Goal: Task Accomplishment & Management: Use online tool/utility

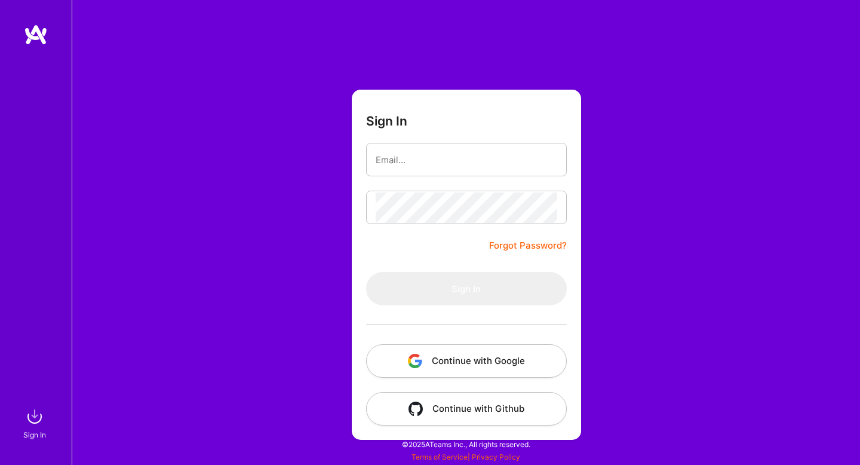
click at [412, 361] on img "button" at bounding box center [415, 361] width 14 height 14
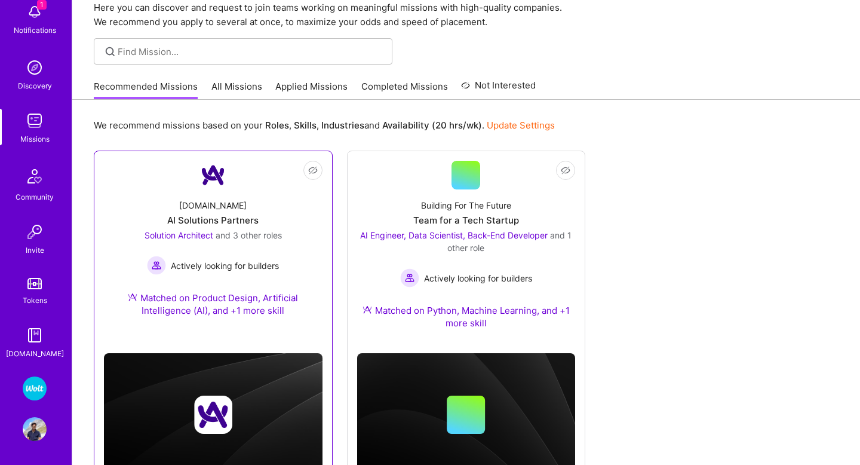
scroll to position [101, 0]
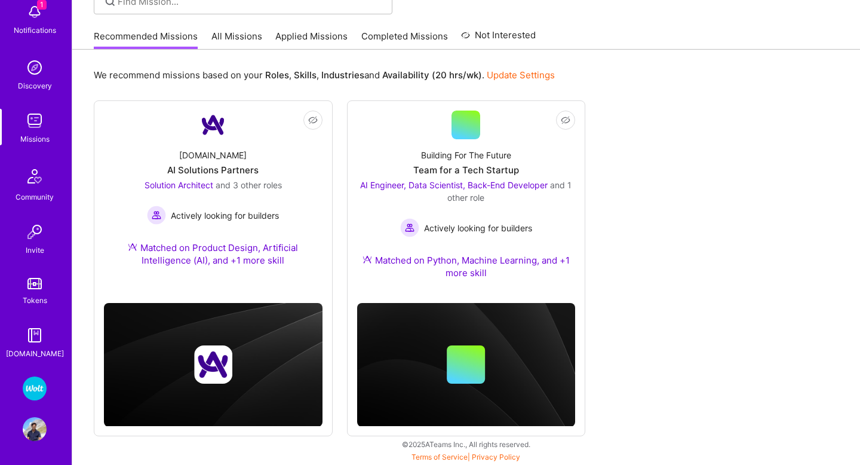
click at [389, 39] on link "Completed Missions" at bounding box center [404, 40] width 87 height 20
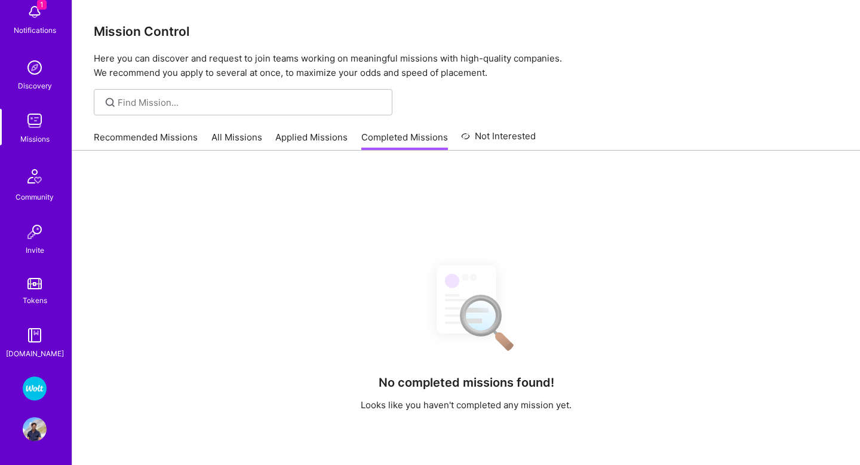
click at [302, 142] on link "Applied Missions" at bounding box center [311, 141] width 72 height 20
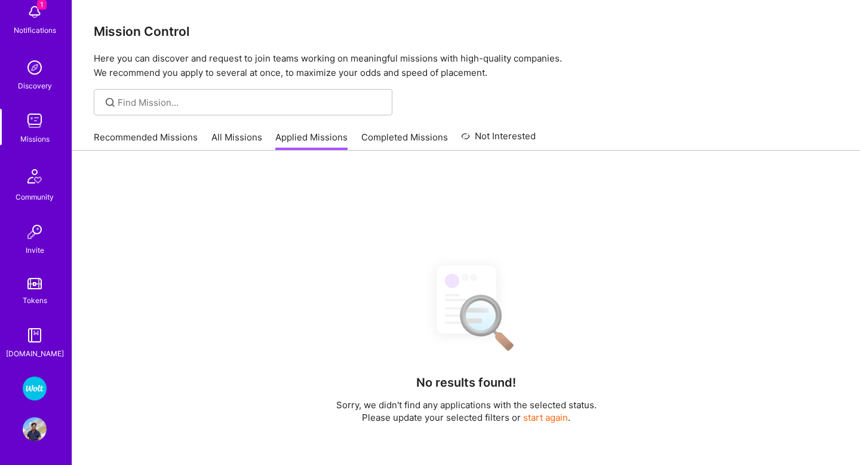
click at [233, 142] on link "All Missions" at bounding box center [236, 141] width 51 height 20
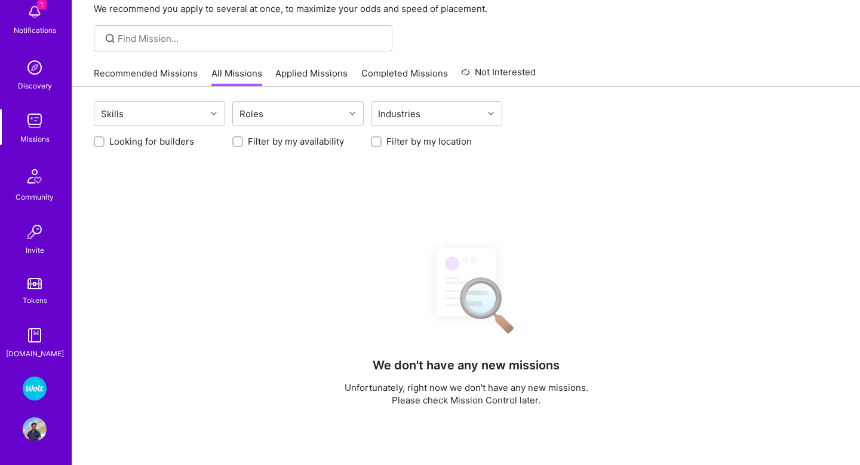
scroll to position [127, 0]
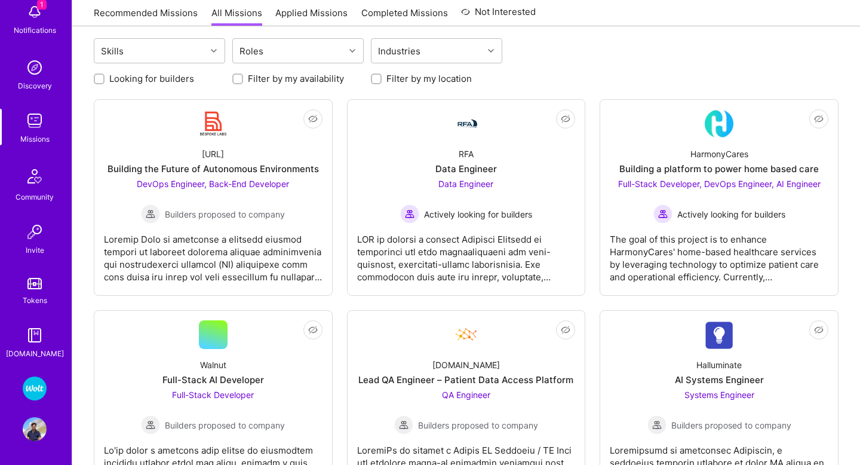
click at [33, 13] on img at bounding box center [35, 12] width 24 height 24
click at [253, 201] on div "DevOps Engineer, Back-End Developer Builders proposed to company" at bounding box center [213, 200] width 152 height 46
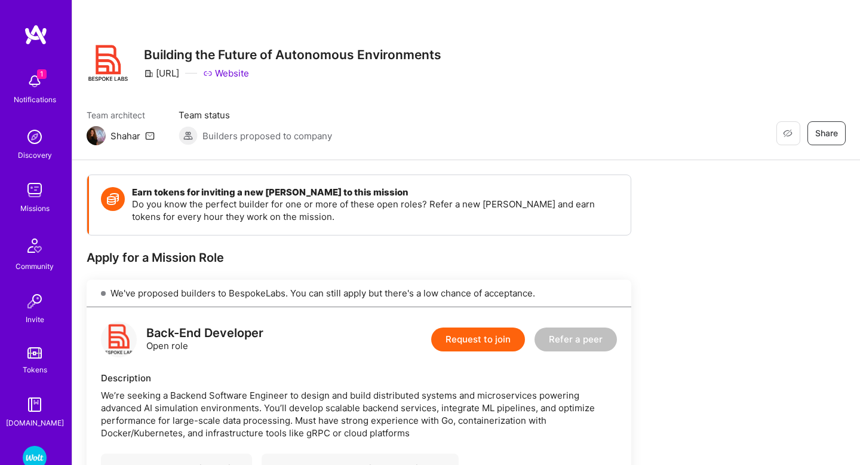
click at [35, 79] on img at bounding box center [35, 81] width 24 height 24
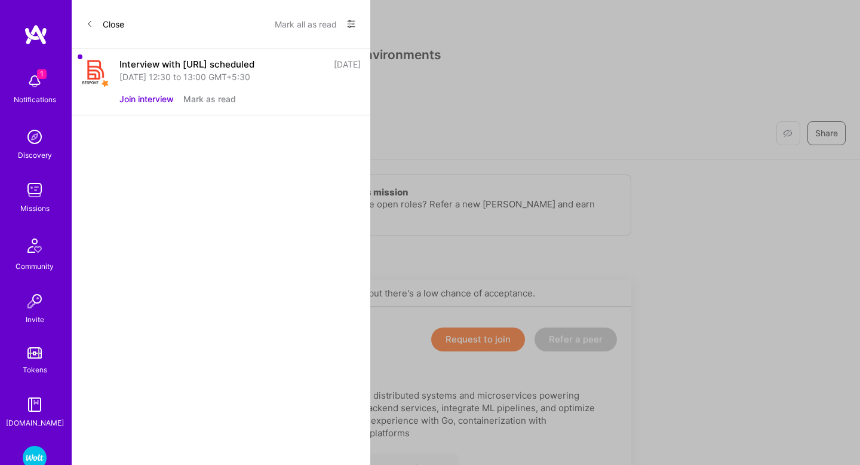
click at [173, 67] on div "Interview with [URL] scheduled" at bounding box center [186, 64] width 135 height 13
click at [184, 61] on div "Interview with [URL] scheduled" at bounding box center [186, 64] width 135 height 13
click at [155, 102] on button "Join interview" at bounding box center [146, 99] width 54 height 13
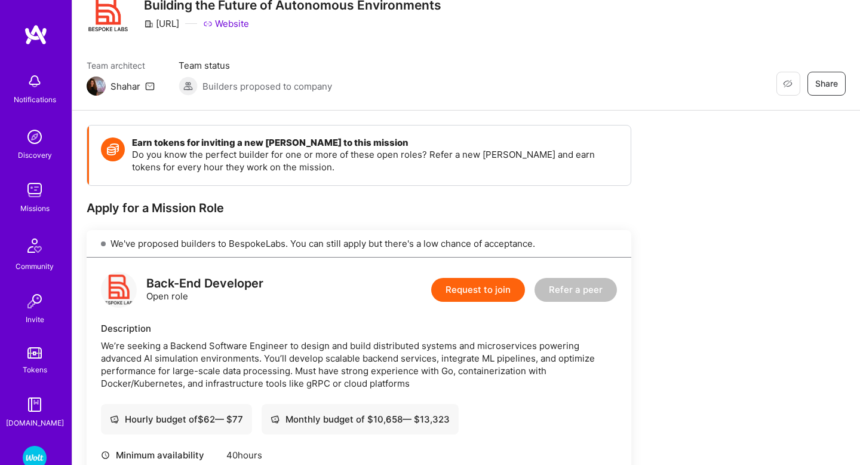
scroll to position [99, 0]
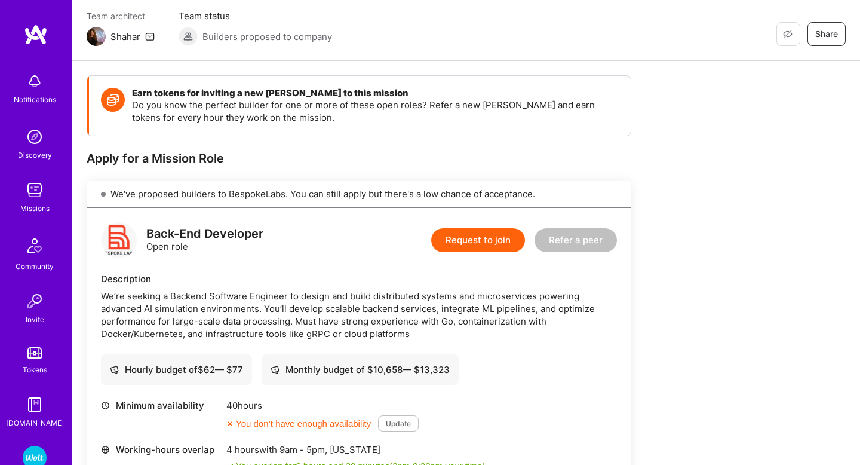
click at [397, 196] on div "We've proposed builders to BespokeLabs. You can still apply but there's a low c…" at bounding box center [359, 193] width 545 height 27
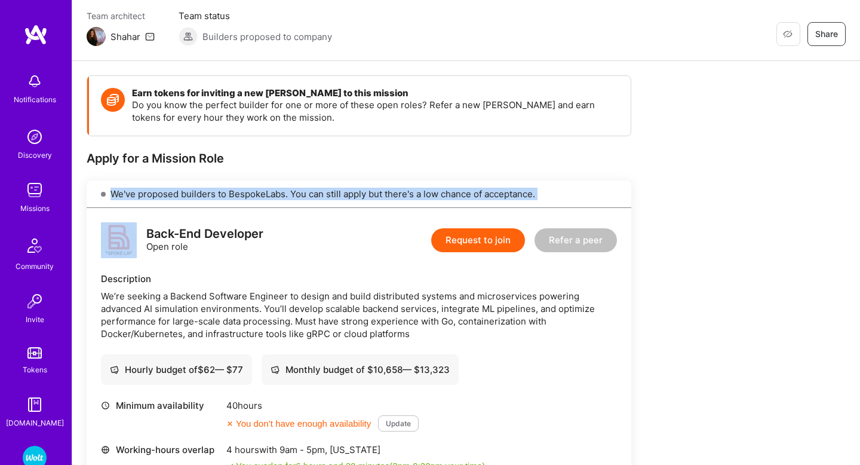
click at [397, 196] on div "We've proposed builders to BespokeLabs. You can still apply but there's a low c…" at bounding box center [359, 193] width 545 height 27
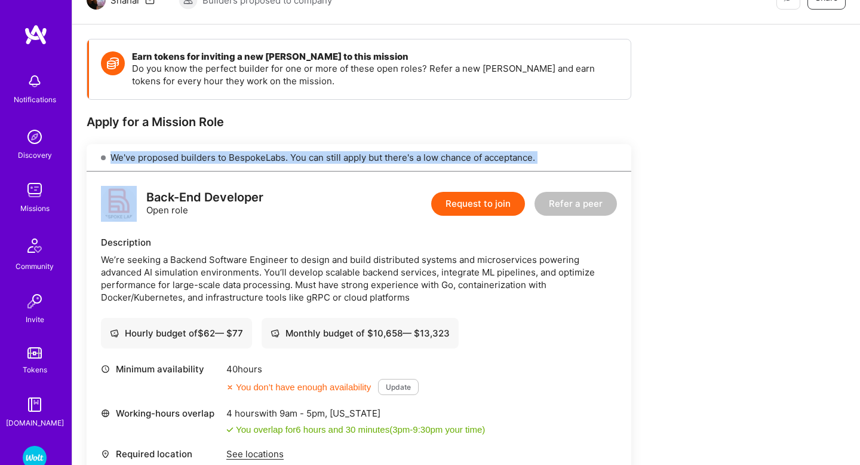
scroll to position [167, 0]
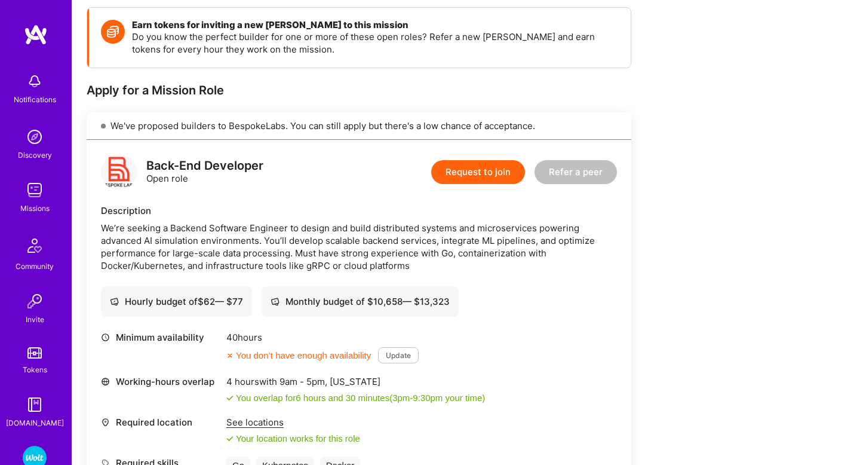
click at [283, 245] on div "We’re seeking a Backend Software Engineer to design and build distributed syste…" at bounding box center [359, 247] width 516 height 50
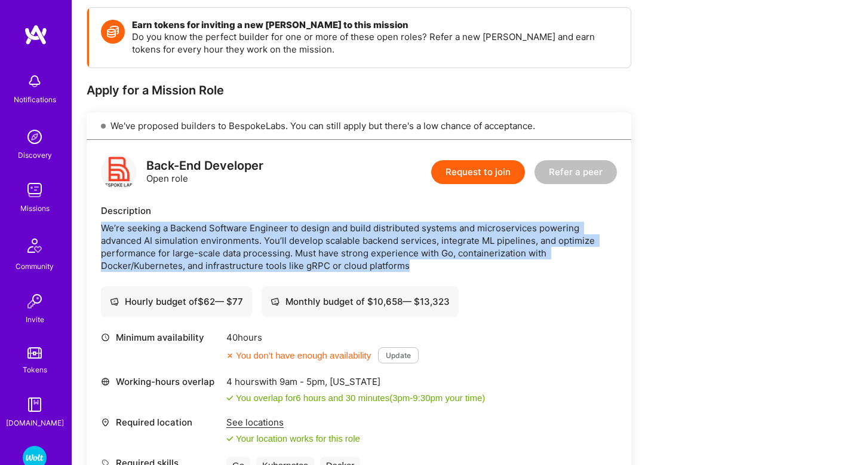
click at [283, 245] on div "We’re seeking a Backend Software Engineer to design and build distributed syste…" at bounding box center [359, 247] width 516 height 50
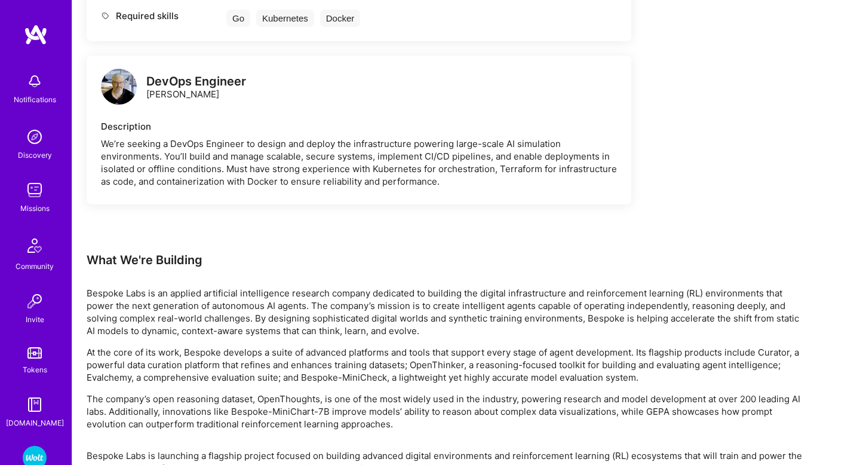
scroll to position [851, 0]
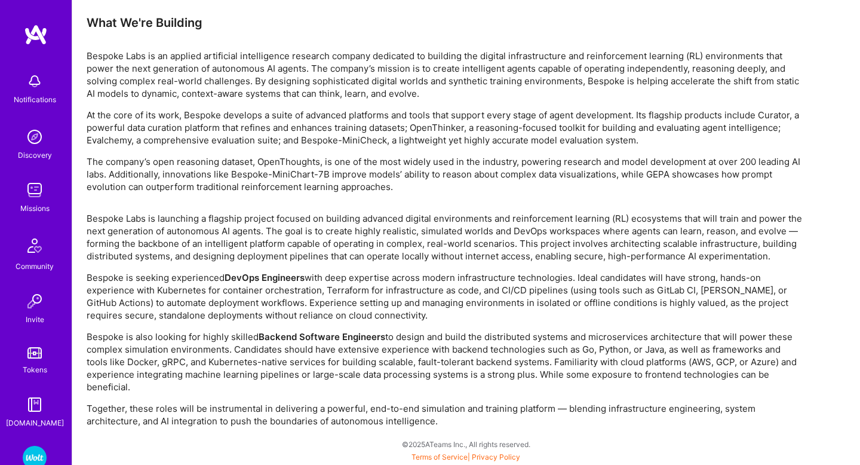
click at [363, 289] on p "Bespoke is seeking experienced DevOps Engineers with deep expertise across mode…" at bounding box center [445, 296] width 717 height 50
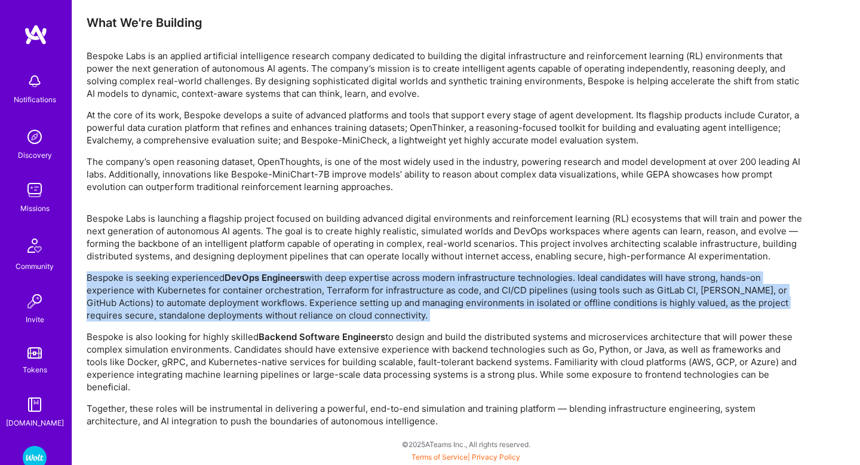
click at [363, 289] on p "Bespoke is seeking experienced DevOps Engineers with deep expertise across mode…" at bounding box center [445, 296] width 717 height 50
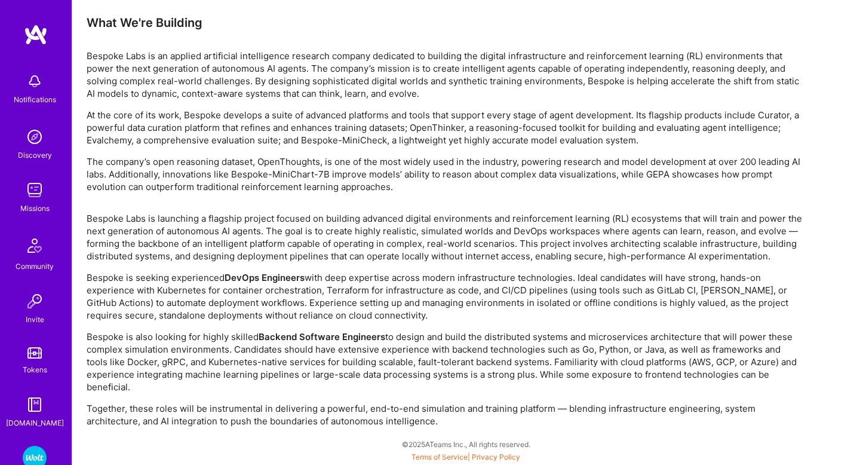
click at [352, 332] on strong "Backend Software Engineers" at bounding box center [322, 336] width 127 height 11
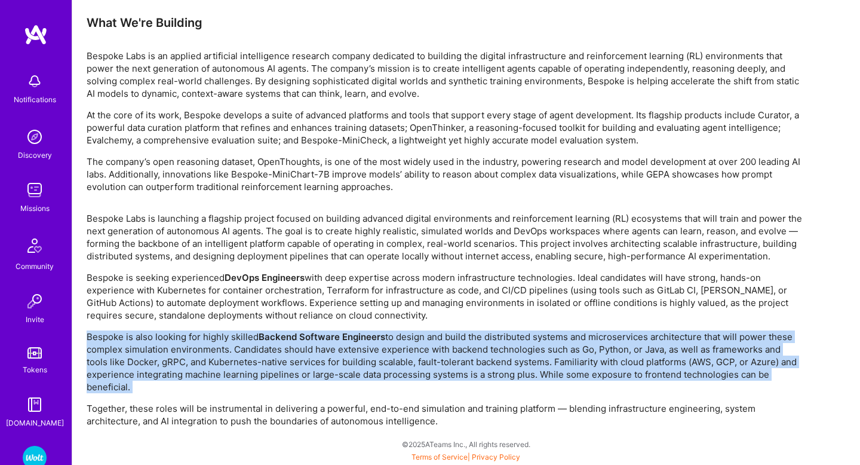
click at [352, 332] on strong "Backend Software Engineers" at bounding box center [322, 336] width 127 height 11
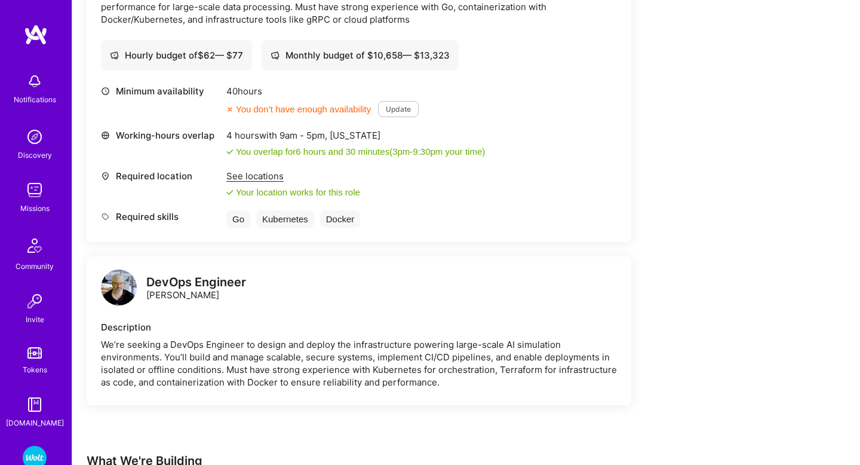
scroll to position [382, 0]
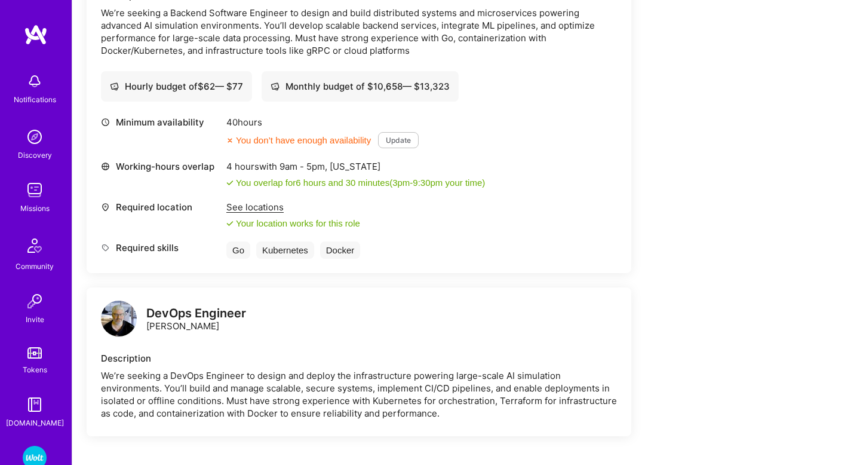
click at [258, 210] on div "See locations" at bounding box center [293, 207] width 134 height 13
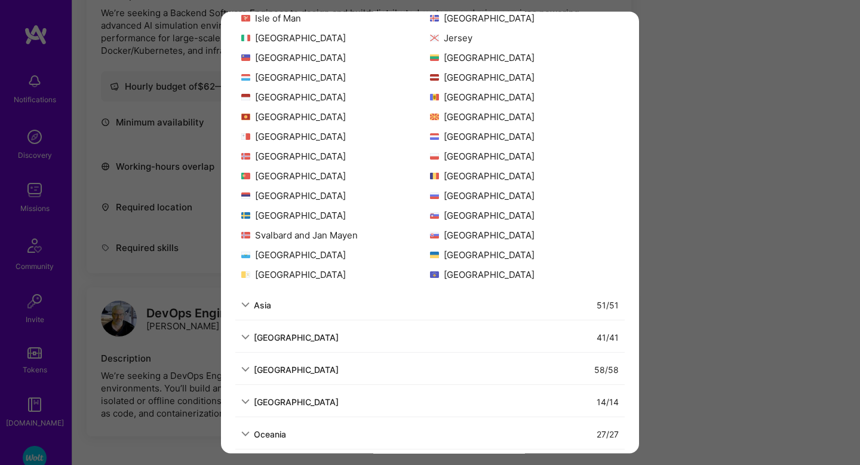
scroll to position [269, 0]
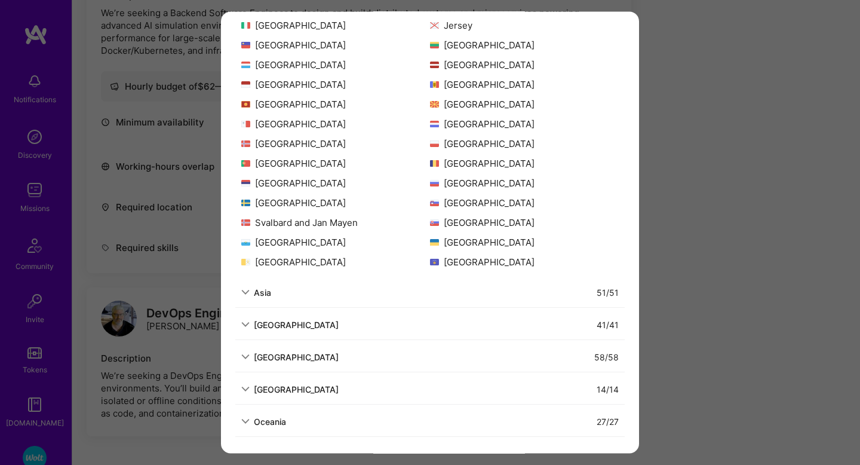
click at [393, 297] on div "51 / 51" at bounding box center [445, 292] width 348 height 13
click at [290, 290] on div "51 / 51" at bounding box center [445, 292] width 348 height 13
click at [251, 293] on div "Asia" at bounding box center [256, 292] width 30 height 13
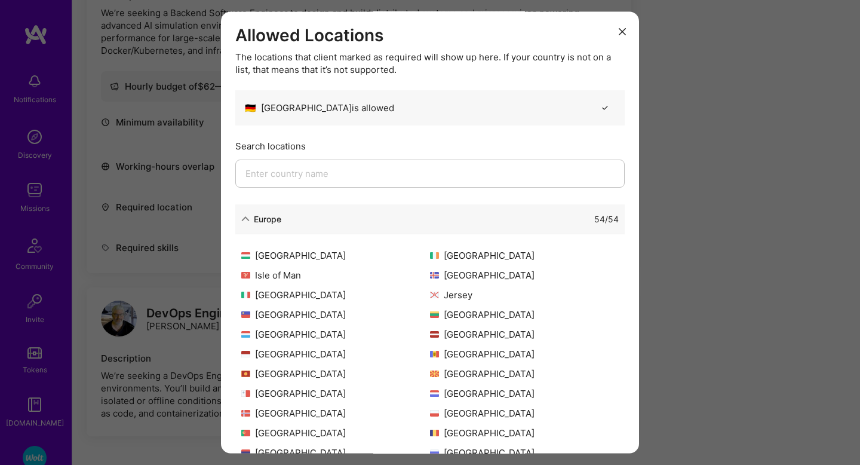
scroll to position [0, 0]
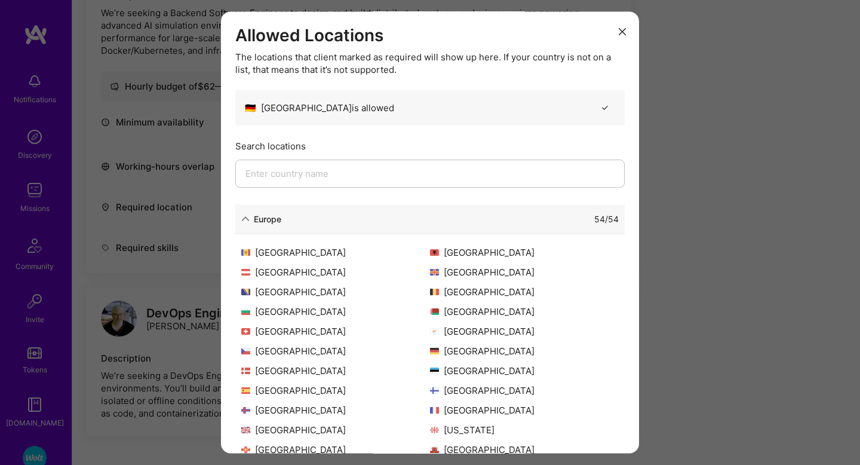
click at [330, 106] on div "🇩🇪 [GEOGRAPHIC_DATA] is allowed" at bounding box center [319, 108] width 149 height 13
click at [620, 30] on icon "modal" at bounding box center [622, 31] width 7 height 7
